Goal: Task Accomplishment & Management: Complete application form

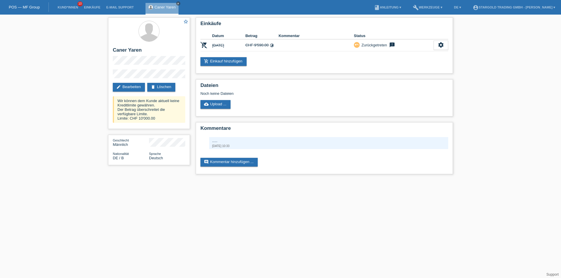
click at [177, 4] on icon "close" at bounding box center [178, 3] width 3 height 3
click at [22, 6] on link "POS — MF Group" at bounding box center [24, 7] width 31 height 4
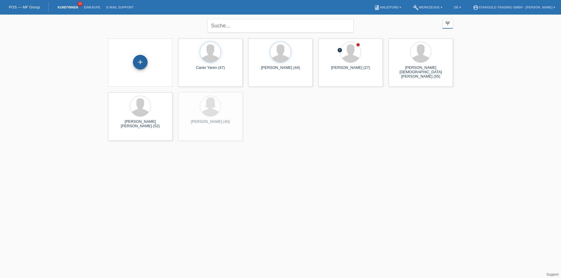
click at [140, 62] on div "+" at bounding box center [140, 62] width 15 height 15
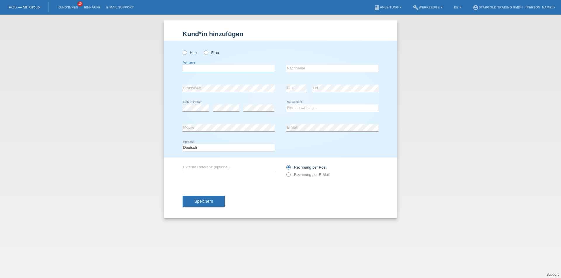
click at [198, 69] on input "text" at bounding box center [229, 68] width 92 height 7
type input "Dusko"
click at [325, 70] on input "text" at bounding box center [332, 68] width 92 height 7
type input "Kalinic"
click at [226, 112] on icon at bounding box center [226, 112] width 26 height 0
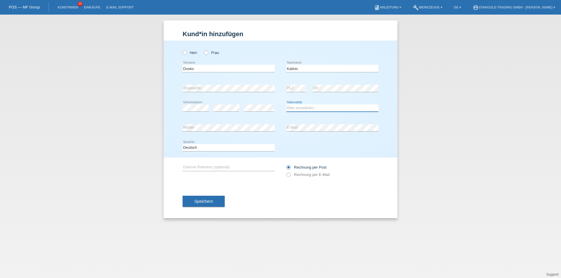
click at [308, 111] on select "Bitte auswählen... Schweiz Deutschland Liechtenstein Österreich ------------ Af…" at bounding box center [332, 108] width 92 height 7
select select "HR"
click at [286, 105] on select "Bitte auswählen... Schweiz Deutschland Liechtenstein Österreich ------------ Af…" at bounding box center [332, 108] width 92 height 7
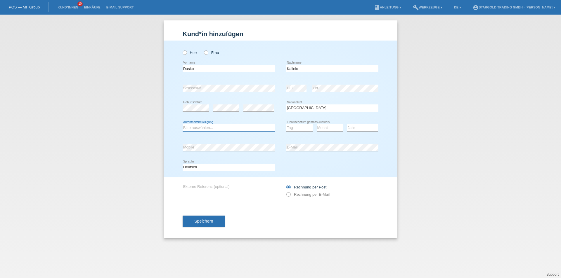
click at [207, 128] on select "Bitte auswählen... C B B - Flüchtlingsstatus Andere" at bounding box center [229, 127] width 92 height 7
select select "B"
click at [183, 124] on select "Bitte auswählen... C B B - Flüchtlingsstatus Andere" at bounding box center [229, 127] width 92 height 7
click at [298, 128] on select "Tag 01 02 03 04 05 06 07 08 09 10 11" at bounding box center [299, 127] width 26 height 7
select select "01"
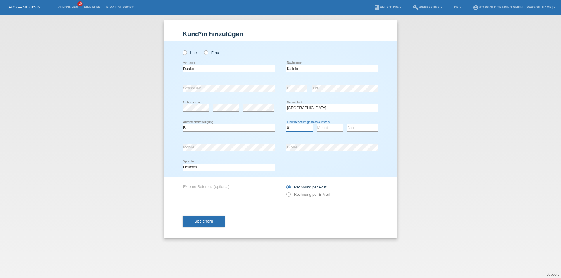
click at [286, 124] on select "Tag 01 02 03 04 05 06 07 08 09 10 11" at bounding box center [299, 127] width 26 height 7
drag, startPoint x: 331, startPoint y: 125, endPoint x: 328, endPoint y: 129, distance: 5.8
click at [331, 125] on select "Monat 01 02 03 04 05 06 07 08 09 10 11" at bounding box center [330, 127] width 26 height 7
select select "01"
click at [317, 124] on select "Monat 01 02 03 04 05 06 07 08 09 10 11" at bounding box center [330, 127] width 26 height 7
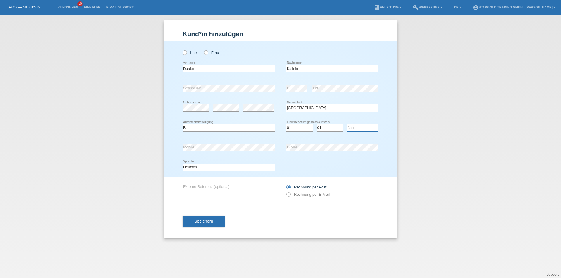
click at [361, 129] on select "Jahr 2025 2024 2023 2022 2021 2020 2019 2018 2017 2016 2015 2014 2013 2012 2011…" at bounding box center [362, 127] width 31 height 7
select select "2025"
click at [347, 124] on select "Jahr 2025 2024 2023 2022 2021 2020 2019 2018 2017 2016 2015 2014 2013 2012 2011…" at bounding box center [362, 127] width 31 height 7
click at [186, 55] on label "Herr" at bounding box center [190, 53] width 15 height 4
click at [186, 54] on input "Herr" at bounding box center [185, 53] width 4 height 4
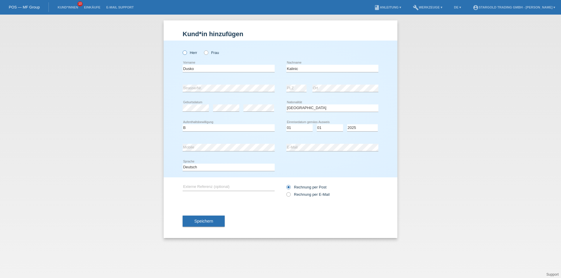
radio input "true"
click at [206, 220] on span "Speichern" at bounding box center [203, 221] width 19 height 5
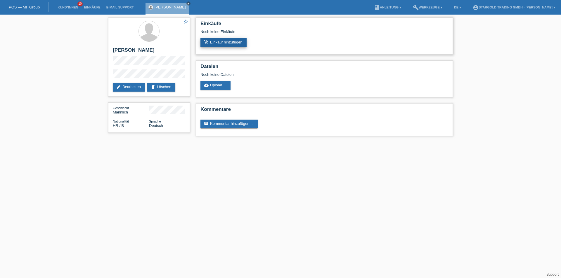
click at [211, 39] on link "add_shopping_cart Einkauf hinzufügen" at bounding box center [223, 42] width 46 height 9
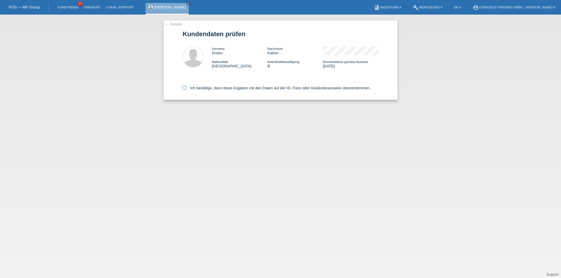
click at [184, 87] on icon at bounding box center [185, 88] width 4 height 4
click at [184, 87] on input "Ich bestätige, dass diese Angaben mit den Daten auf der ID, Pass oder Ausländer…" at bounding box center [185, 88] width 4 height 4
checkbox input "true"
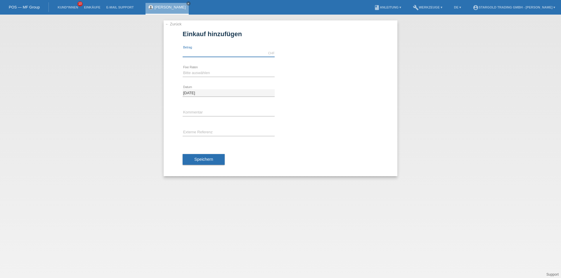
click at [205, 53] on input "text" at bounding box center [229, 53] width 92 height 7
type input "5000.00"
click at [226, 72] on select "Bitte auswählen 6 Raten 12 Raten 18 Raten 24 Raten 36 Raten 48 Raten" at bounding box center [229, 73] width 92 height 7
select select "497"
click at [183, 70] on select "Bitte auswählen 6 Raten 12 Raten 18 Raten 24 Raten 36 Raten 48 Raten" at bounding box center [229, 73] width 92 height 7
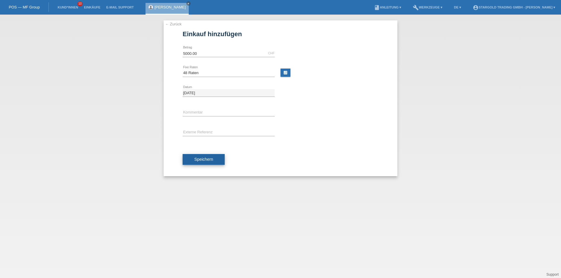
click at [214, 155] on button "Speichern" at bounding box center [204, 159] width 42 height 11
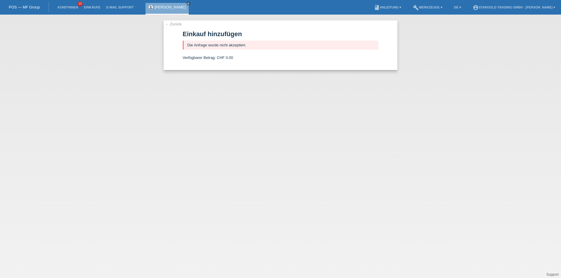
click at [167, 25] on link "← Zurück" at bounding box center [173, 24] width 16 height 4
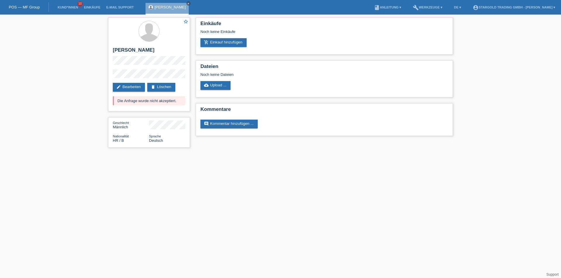
click at [187, 4] on icon "close" at bounding box center [188, 3] width 3 height 3
